Goal: Task Accomplishment & Management: Use online tool/utility

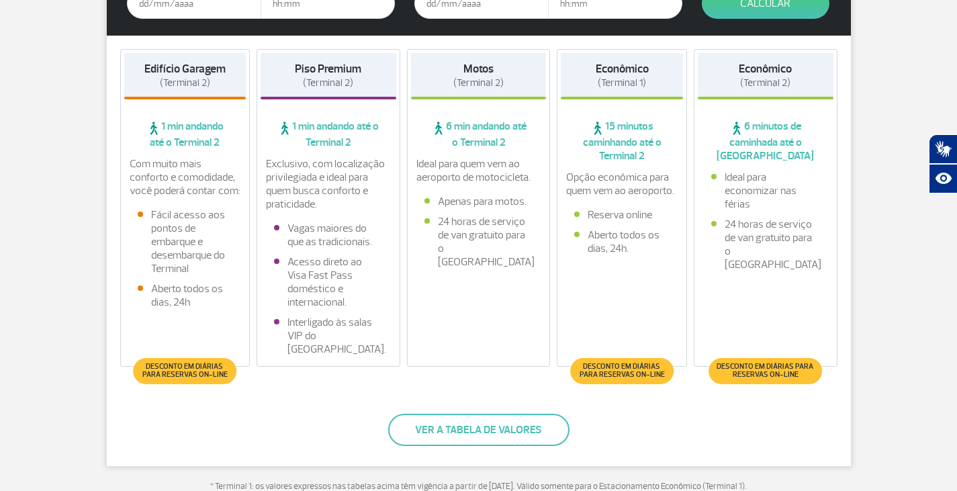
scroll to position [201, 0]
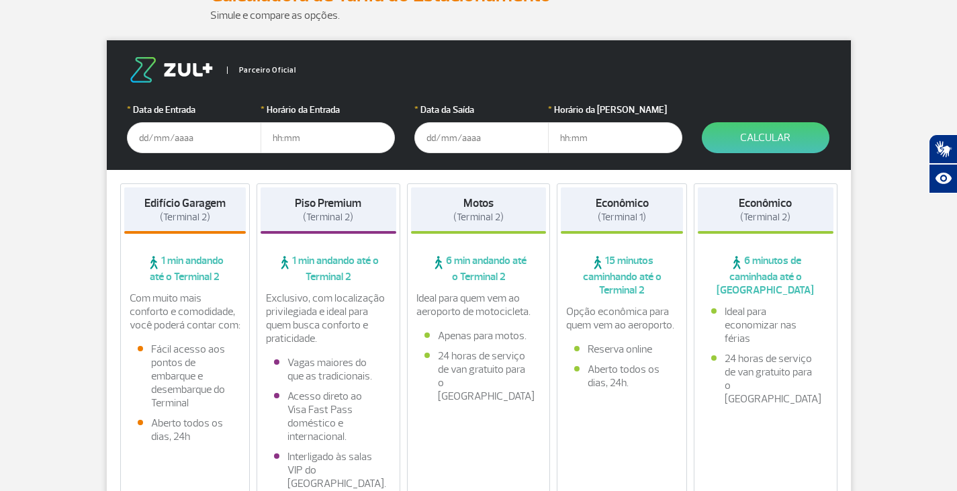
click at [201, 140] on input "text" at bounding box center [194, 137] width 134 height 31
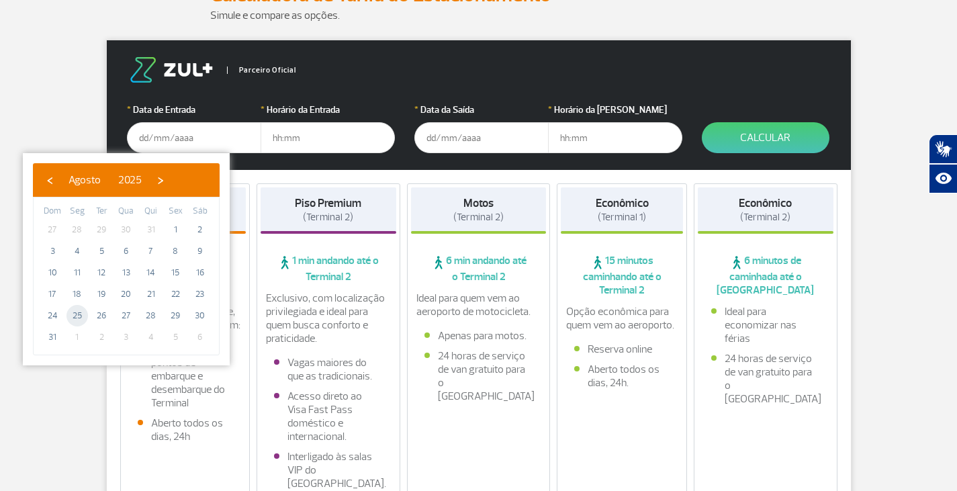
click at [75, 316] on span "25" at bounding box center [76, 315] width 21 height 21
type input "[DATE]"
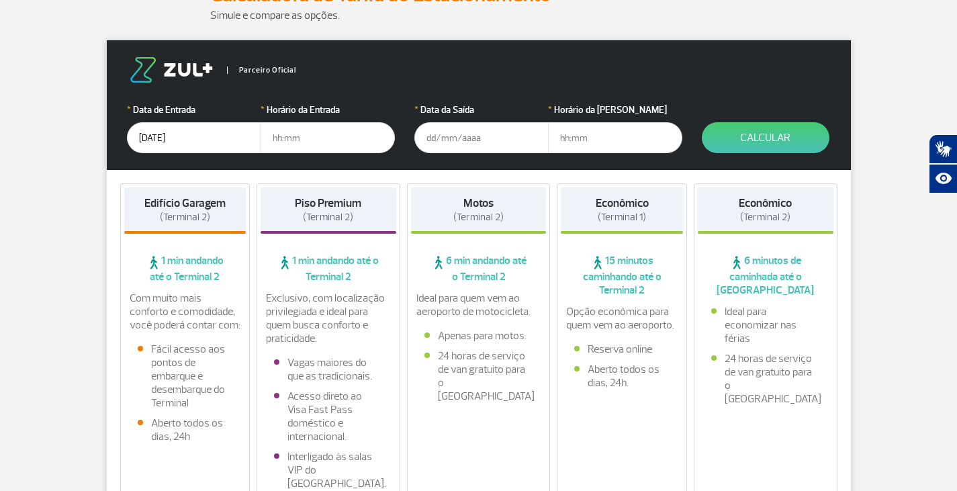
click at [304, 141] on input "text" at bounding box center [328, 137] width 134 height 31
type input "18:00"
type input "[DATE]"
type input "19:00"
click at [788, 142] on button "Calcular" at bounding box center [766, 137] width 128 height 31
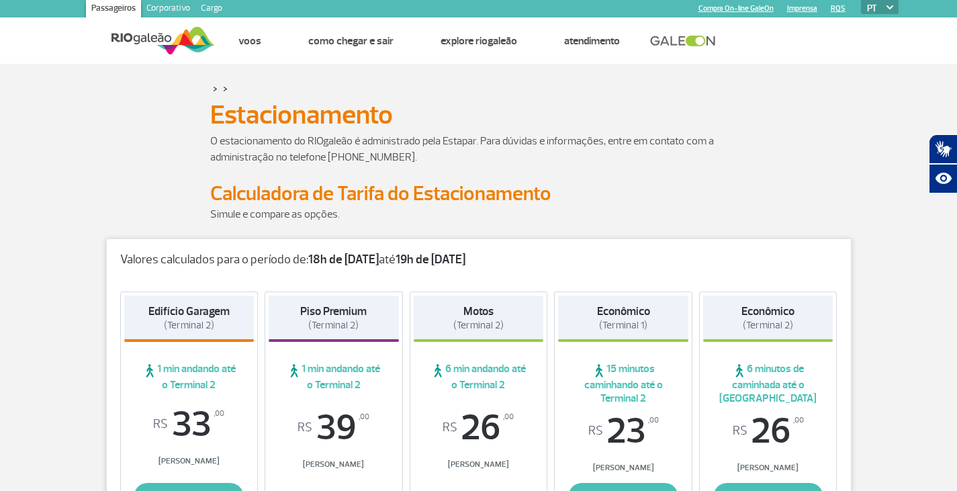
scroll to position [0, 0]
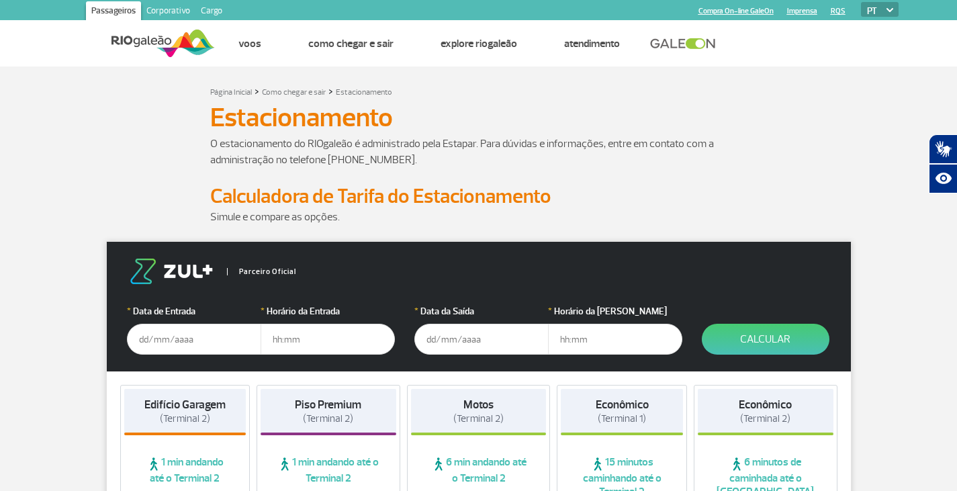
click at [220, 332] on input "text" at bounding box center [194, 339] width 134 height 31
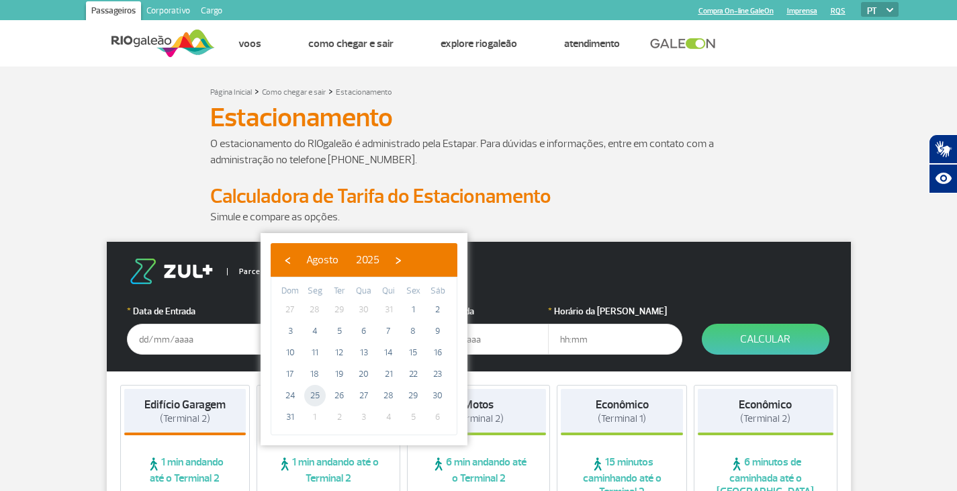
click at [314, 394] on span "25" at bounding box center [314, 395] width 21 height 21
type input "[DATE]"
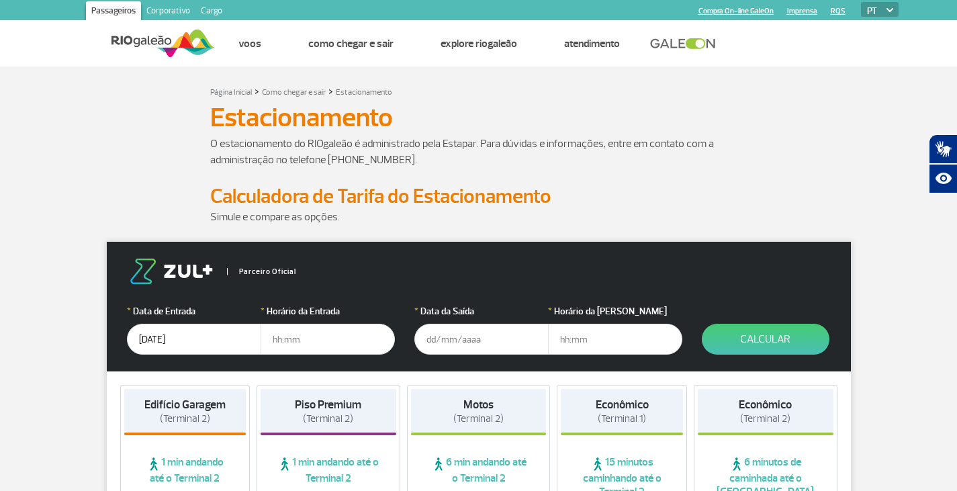
click at [308, 341] on input "text" at bounding box center [328, 339] width 134 height 31
type input "18:00"
type input "[DATE]"
type input "20:00"
click at [792, 335] on button "Calcular" at bounding box center [766, 339] width 128 height 31
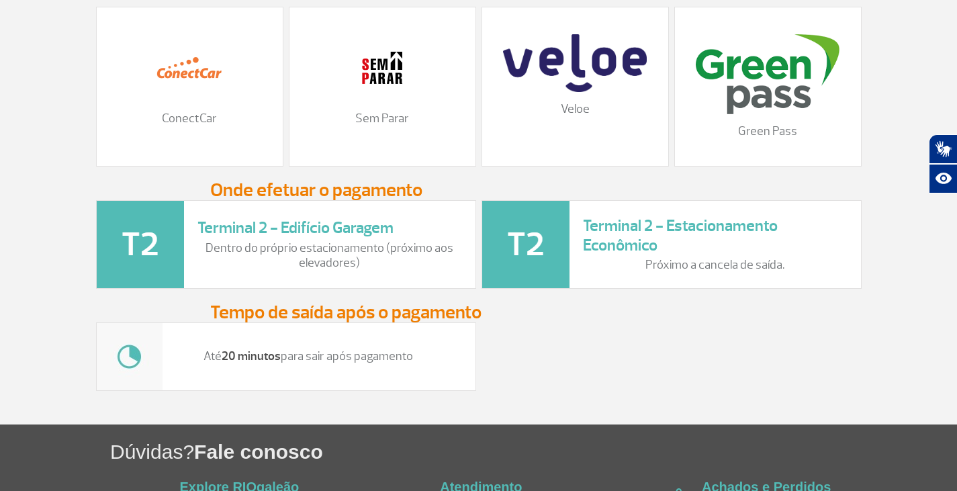
scroll to position [1704, 0]
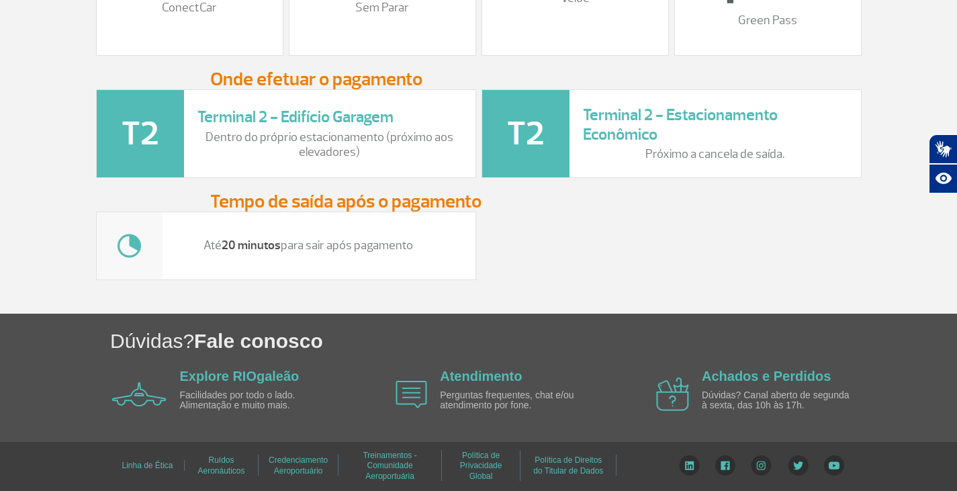
click at [679, 267] on div "Até 20 minutos para sair após pagamento" at bounding box center [478, 246] width 771 height 69
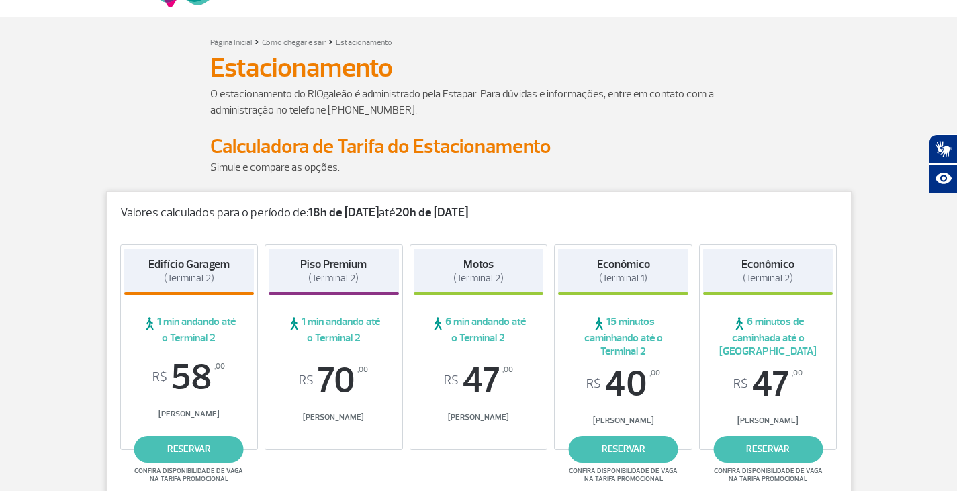
scroll to position [0, 0]
